Goal: Navigation & Orientation: Find specific page/section

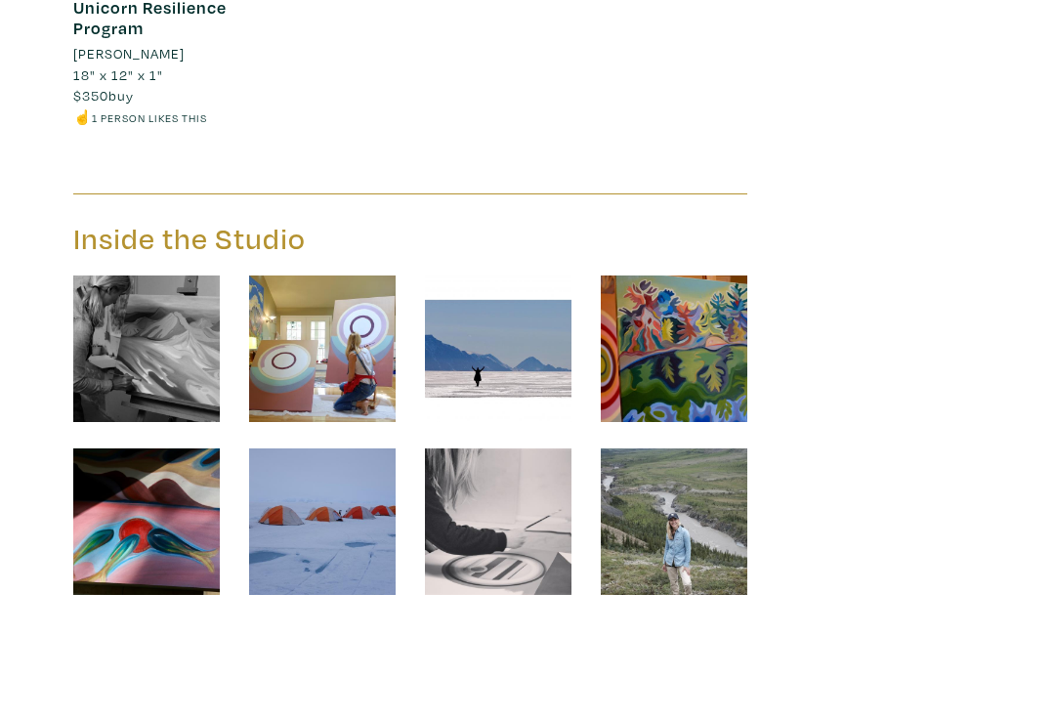
scroll to position [3332, 0]
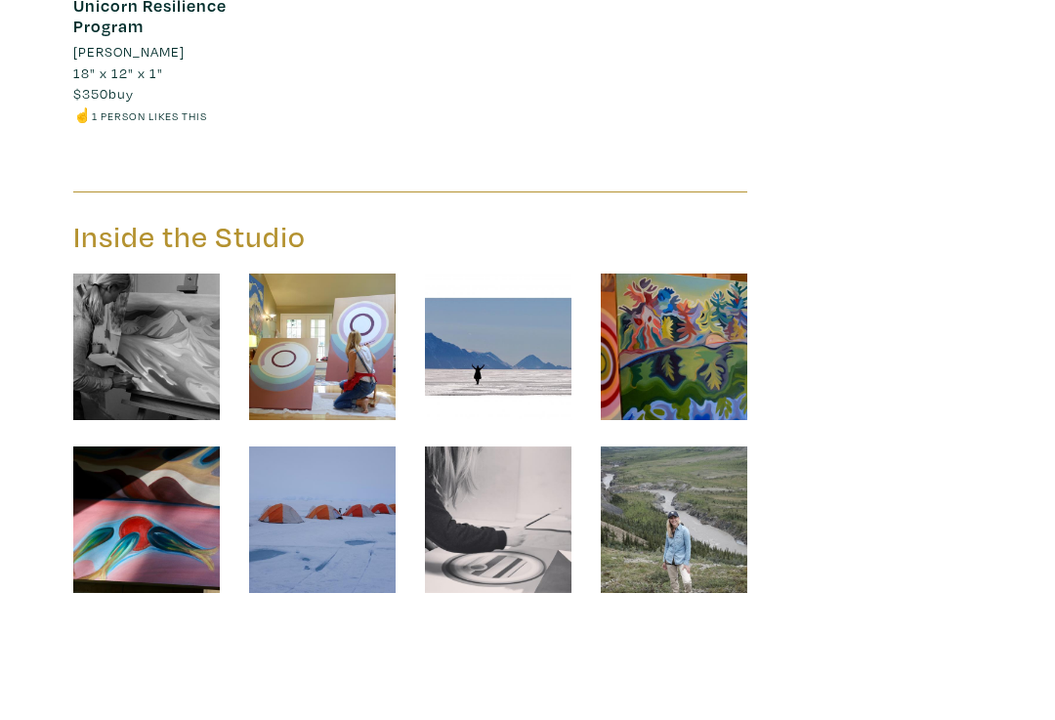
click at [691, 466] on img at bounding box center [674, 519] width 147 height 147
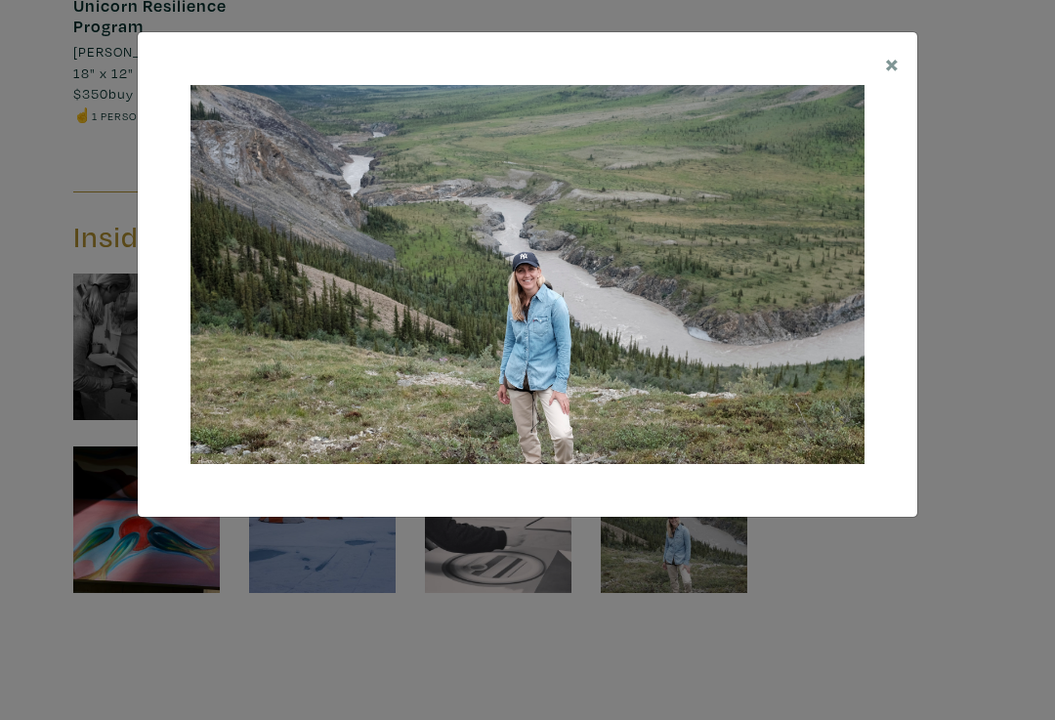
scroll to position [3332, 0]
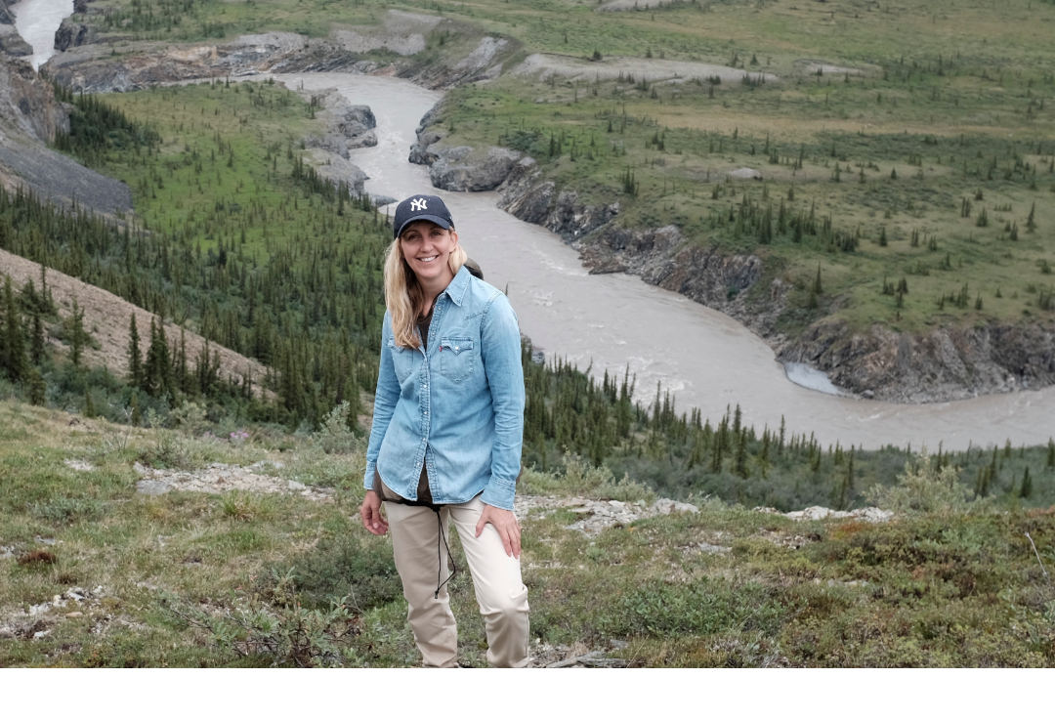
click at [467, 85] on img at bounding box center [527, 275] width 674 height 380
click at [456, 85] on img at bounding box center [527, 275] width 674 height 380
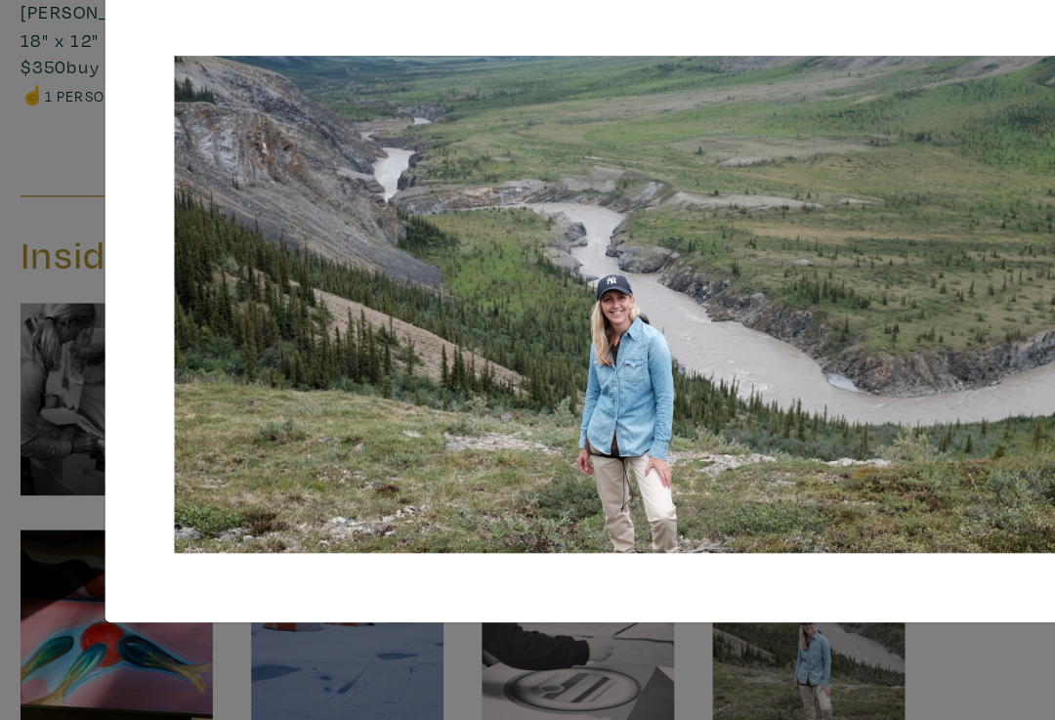
scroll to position [3330, 0]
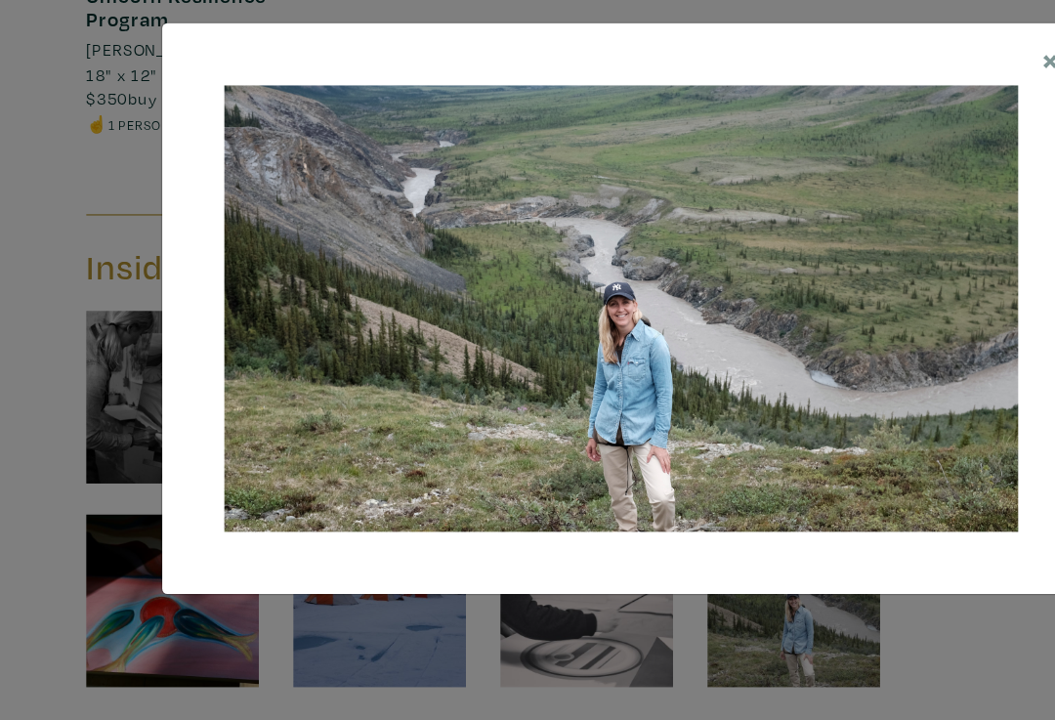
click at [889, 53] on span "×" at bounding box center [892, 63] width 15 height 34
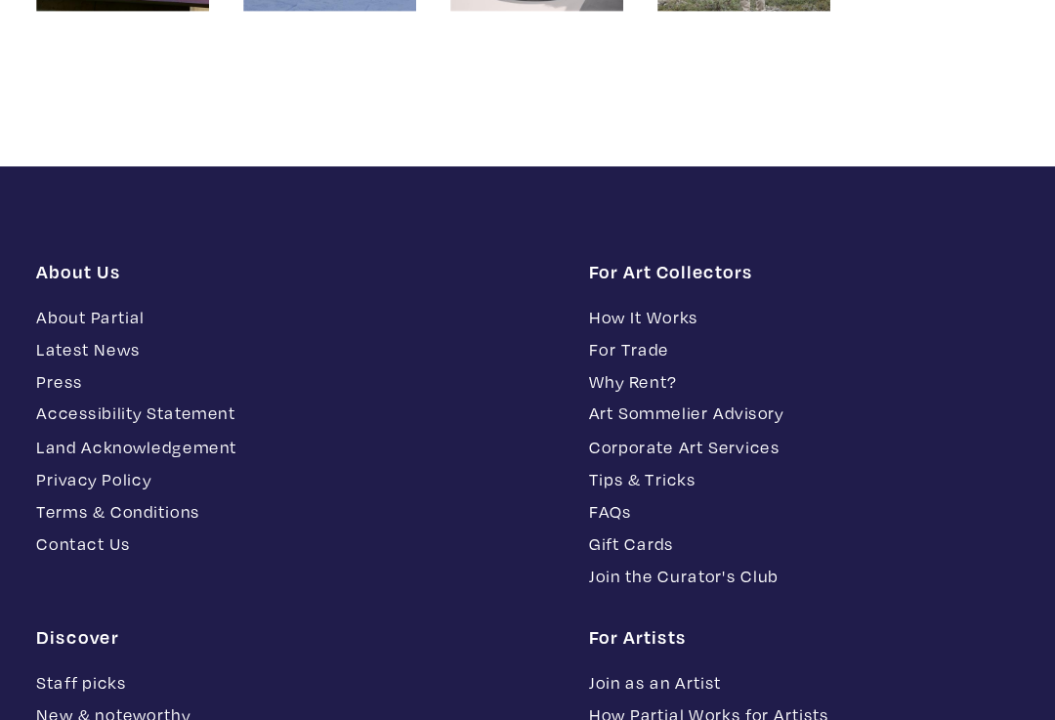
scroll to position [3849, 0]
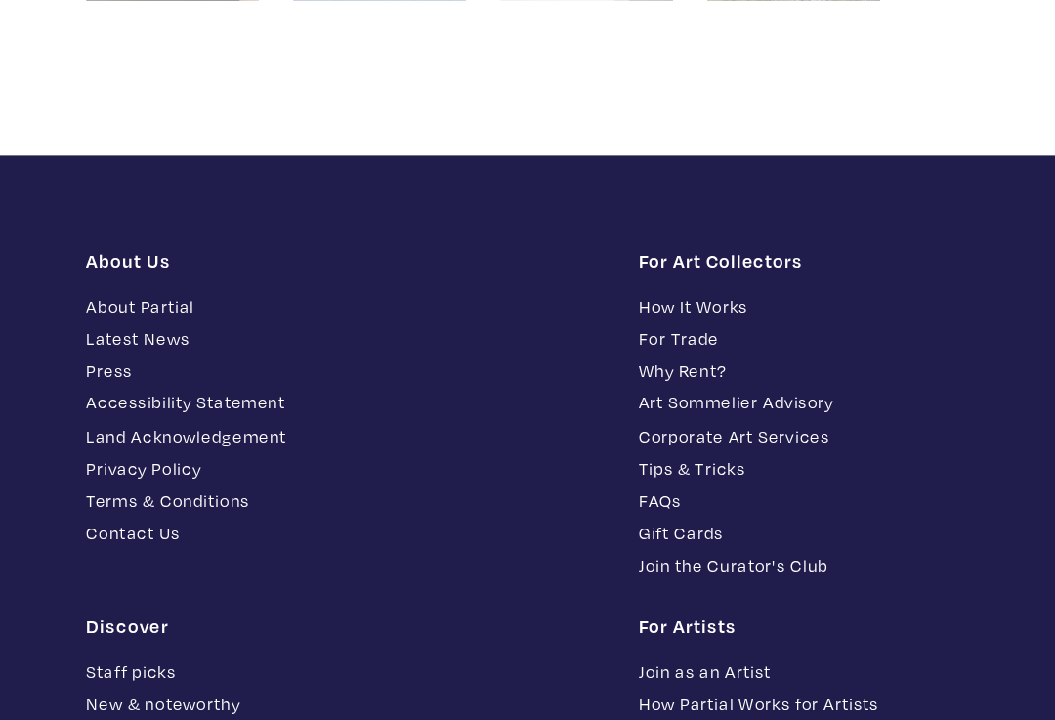
click at [92, 352] on link "Latest News" at bounding box center [293, 363] width 440 height 22
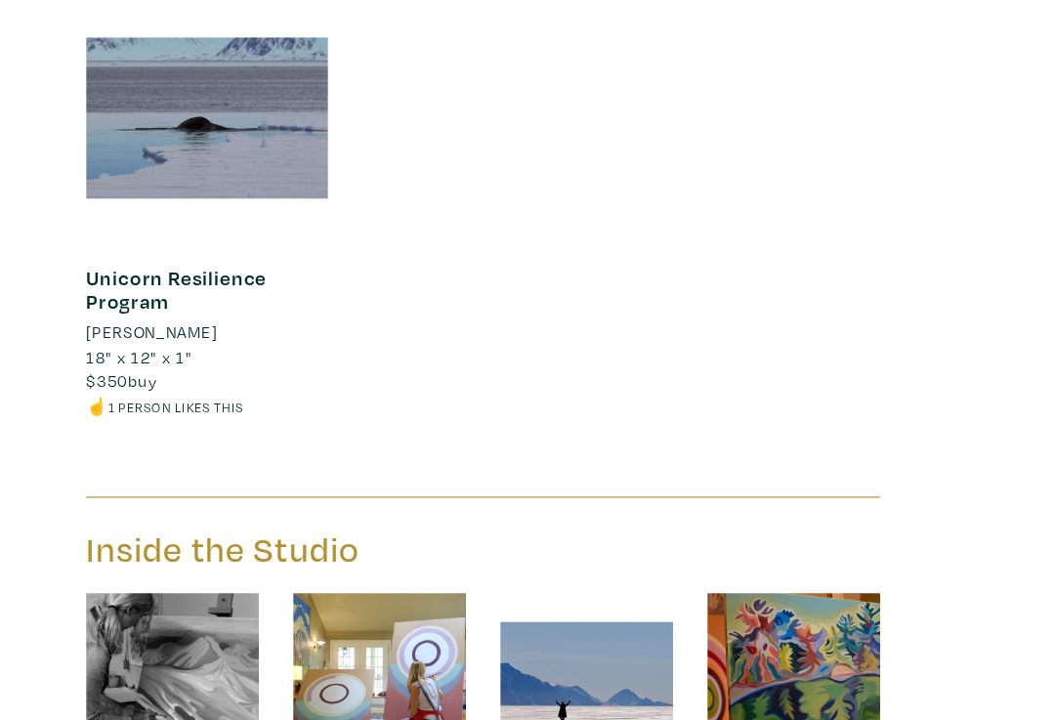
scroll to position [3020, 0]
click at [116, 80] on div at bounding box center [175, 182] width 205 height 205
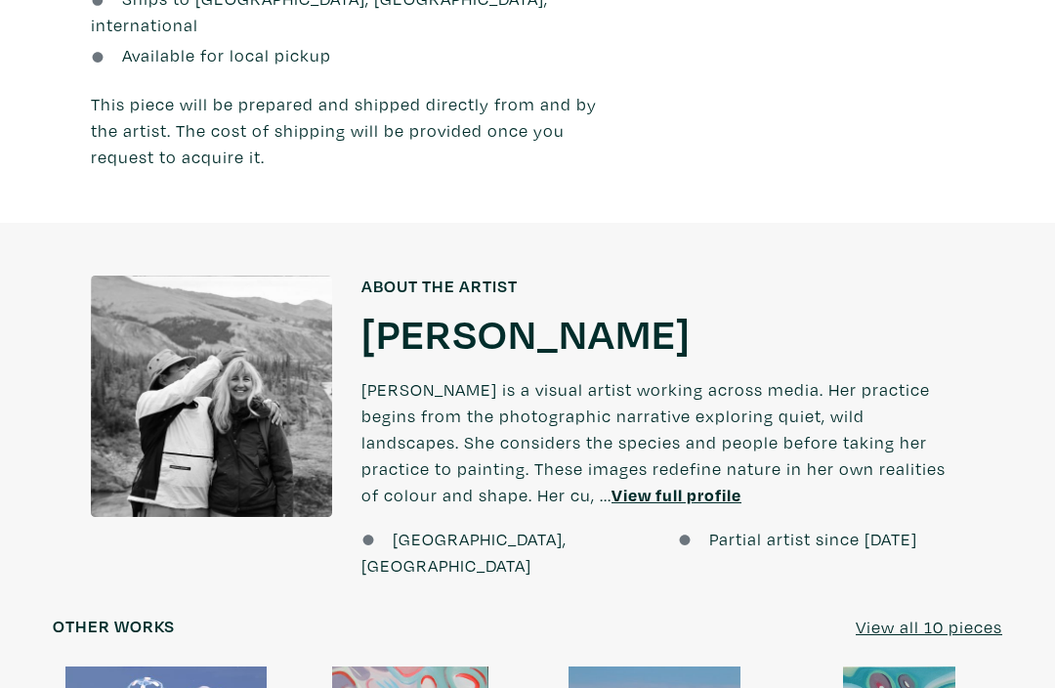
scroll to position [1533, 0]
click at [611, 482] on u "View full profile" at bounding box center [676, 493] width 130 height 22
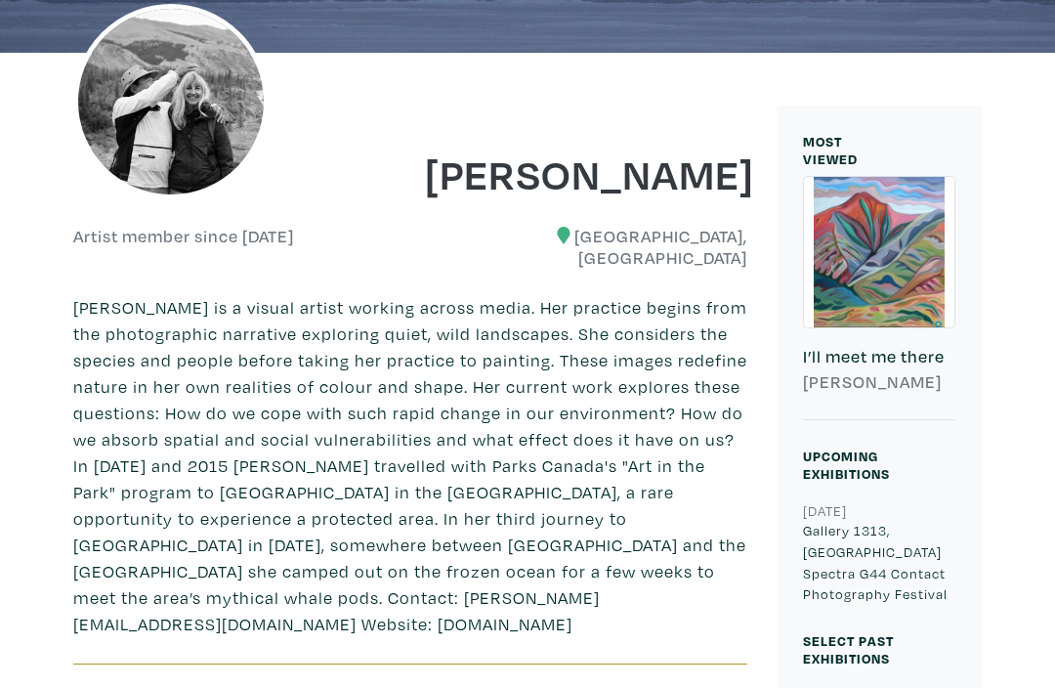
scroll to position [255, 0]
